Goal: Task Accomplishment & Management: Complete application form

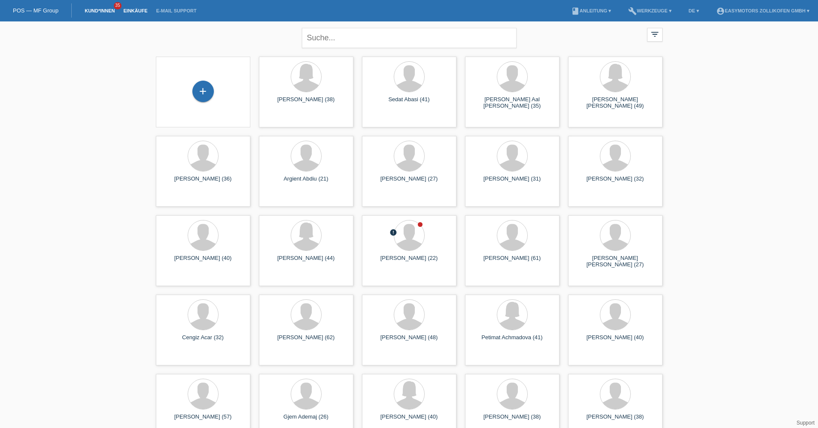
click at [142, 12] on link "Einkäufe" at bounding box center [135, 10] width 33 height 5
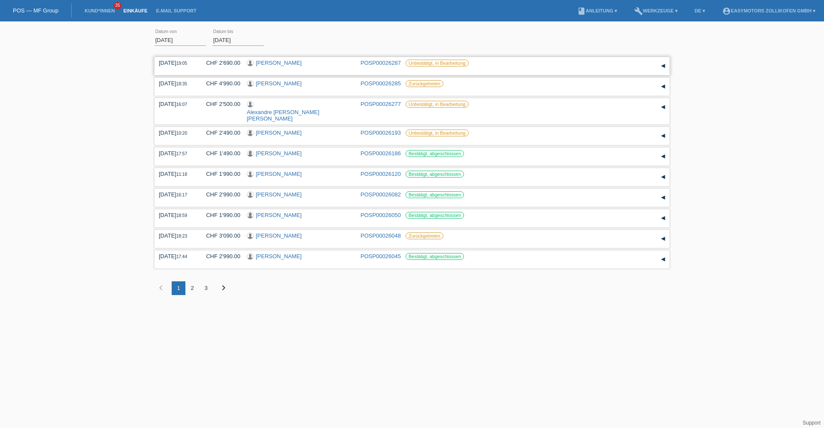
click at [279, 61] on link "Joel Raffael Straumann" at bounding box center [279, 63] width 46 height 6
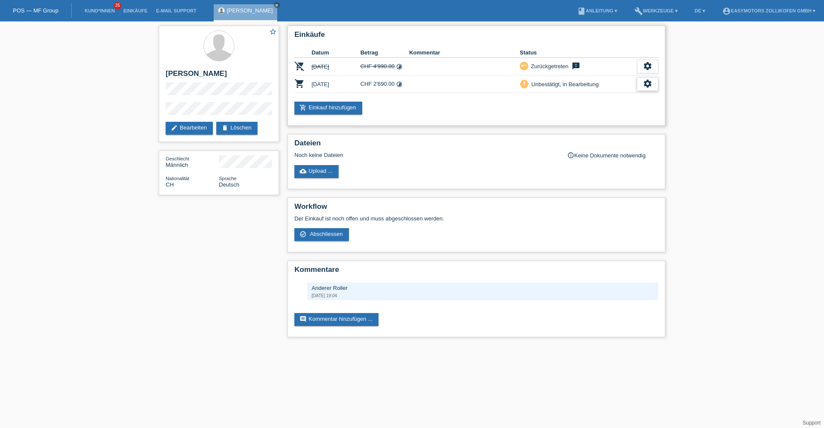
click at [642, 85] on div "settings" at bounding box center [647, 84] width 21 height 14
click at [617, 94] on div "fullscreen Anzeigen" at bounding box center [603, 97] width 109 height 13
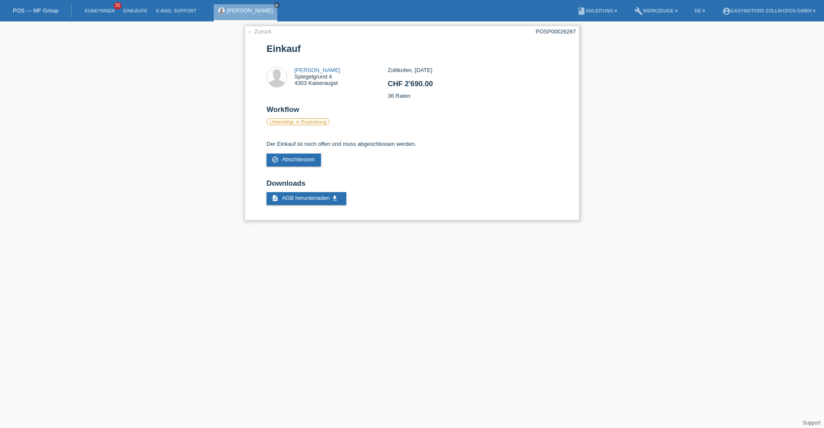
click at [258, 33] on link "← Zurück" at bounding box center [259, 31] width 24 height 6
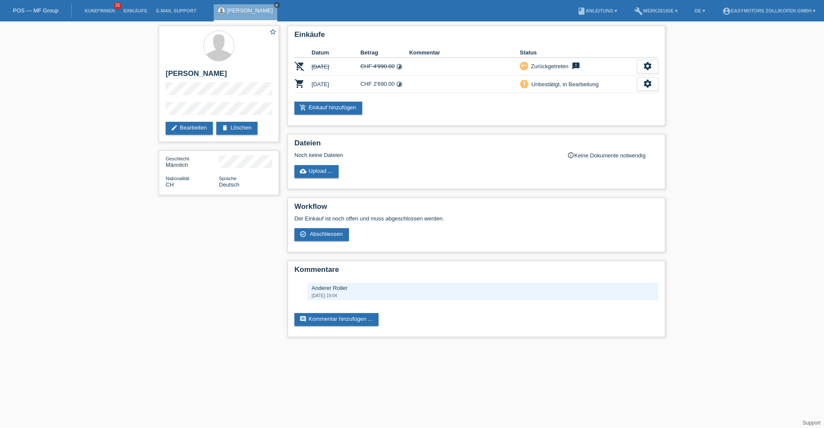
click at [280, 6] on link "close" at bounding box center [277, 5] width 6 height 6
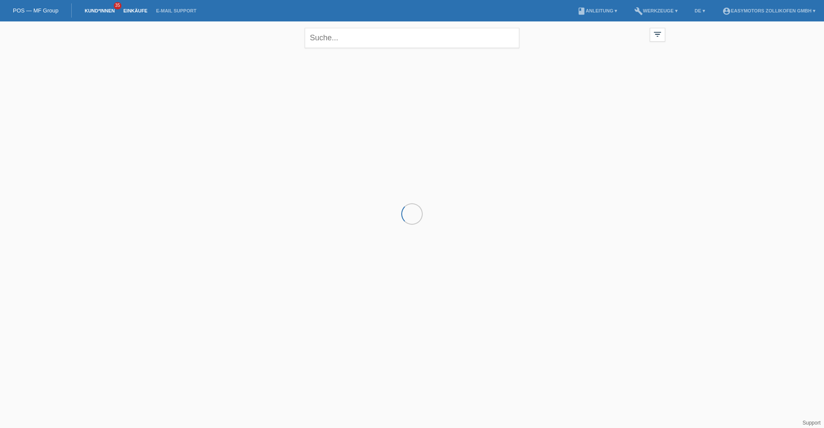
click at [130, 12] on link "Einkäufe" at bounding box center [135, 10] width 33 height 5
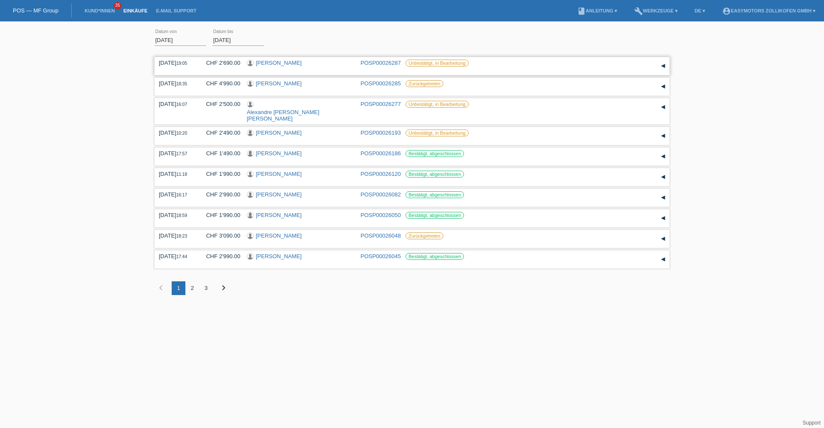
click at [302, 64] on link "Joel Raffael Straumann" at bounding box center [279, 63] width 46 height 6
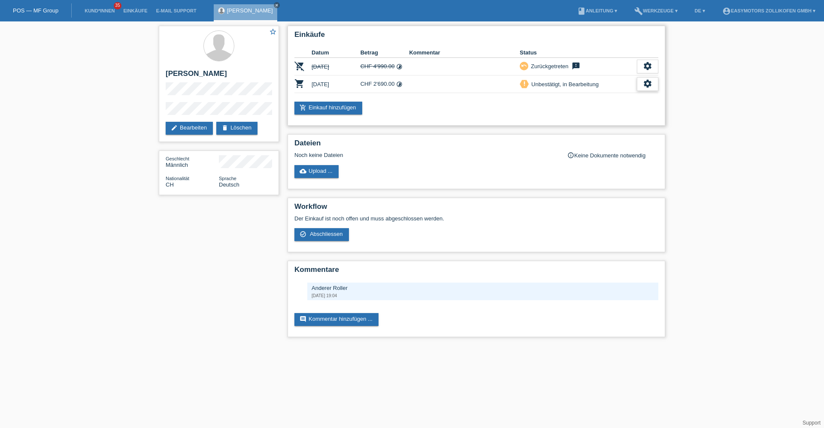
click at [641, 85] on div "settings" at bounding box center [647, 84] width 21 height 14
click at [585, 124] on span "Abschliessen" at bounding box center [580, 123] width 36 height 10
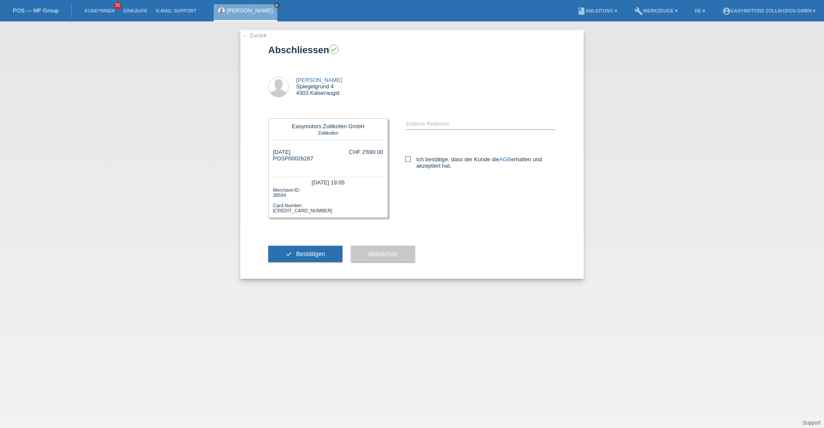
click at [421, 159] on label "Ich bestätige, dass der Kunde die AGB erhalten und akzeptiert hat." at bounding box center [480, 162] width 151 height 13
click at [411, 159] on input "Ich bestätige, dass der Kunde die AGB erhalten und akzeptiert hat." at bounding box center [408, 159] width 6 height 6
checkbox input "true"
click at [325, 252] on span "Bestätigen" at bounding box center [310, 254] width 29 height 7
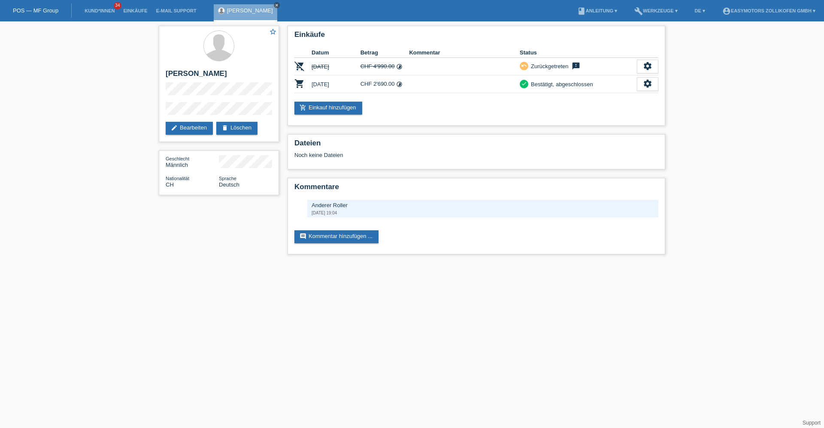
click at [279, 7] on icon "close" at bounding box center [277, 5] width 4 height 4
click at [49, 11] on link "POS — MF Group" at bounding box center [36, 10] width 46 height 6
